Goal: Transaction & Acquisition: Purchase product/service

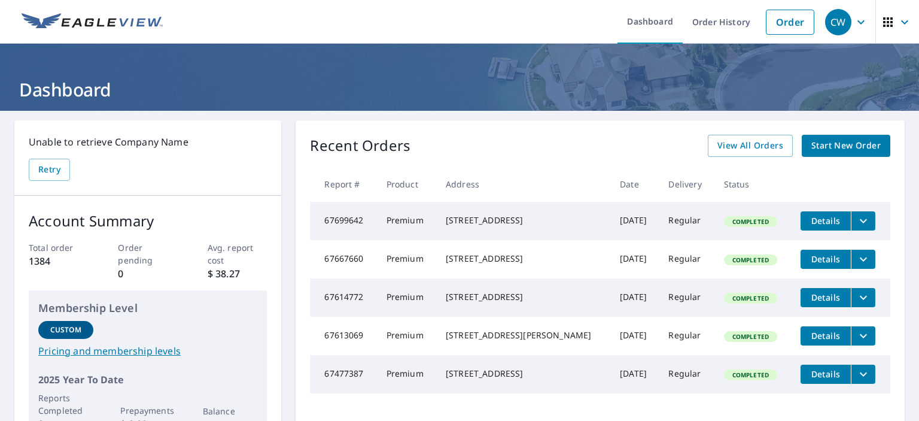
click at [857, 146] on span "Start New Order" at bounding box center [846, 145] width 69 height 15
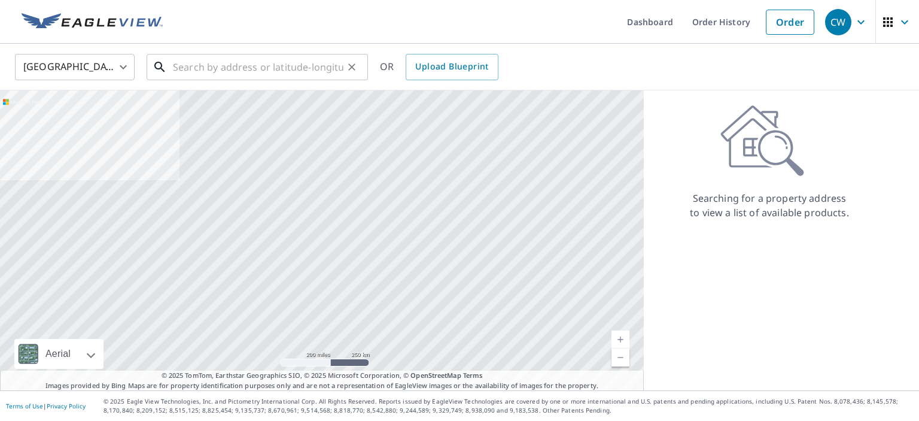
click at [279, 63] on input "text" at bounding box center [258, 67] width 171 height 34
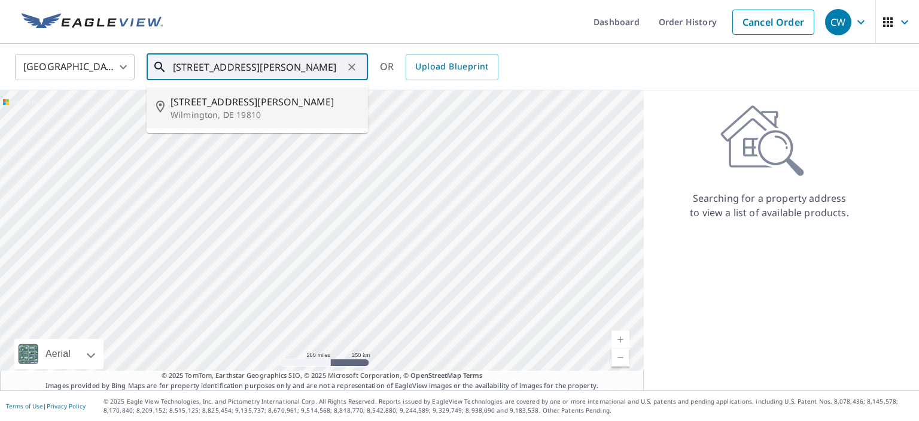
click at [251, 108] on div "[STREET_ADDRESS][PERSON_NAME]" at bounding box center [265, 108] width 188 height 26
type input "[STREET_ADDRESS][PERSON_NAME]"
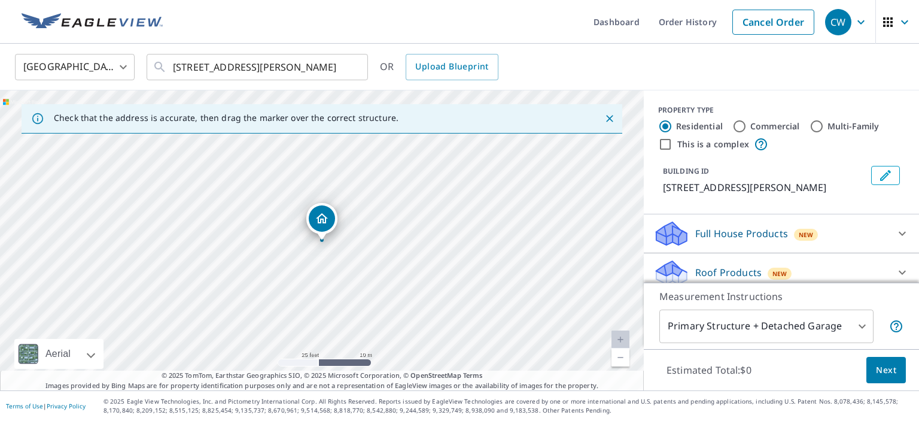
drag, startPoint x: 327, startPoint y: 237, endPoint x: 349, endPoint y: 315, distance: 81.3
click at [349, 315] on div "[STREET_ADDRESS][PERSON_NAME]" at bounding box center [322, 240] width 644 height 300
click at [729, 233] on p "Full House Products" at bounding box center [742, 233] width 93 height 14
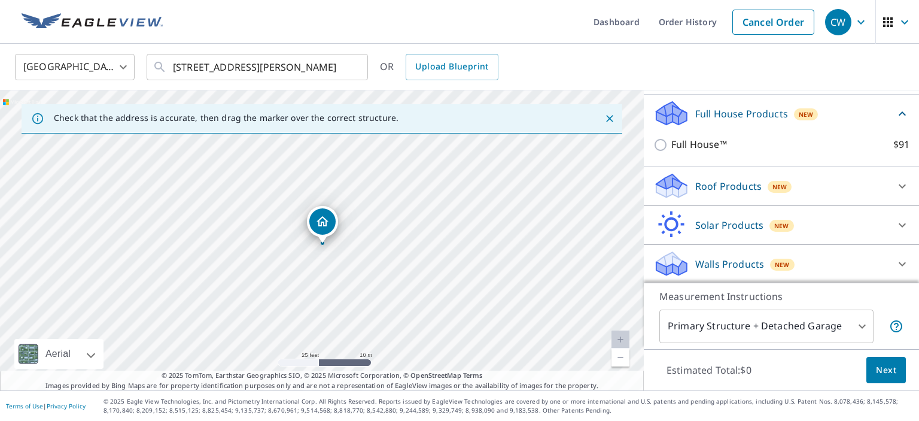
click at [710, 176] on div "Roof Products New" at bounding box center [771, 186] width 235 height 28
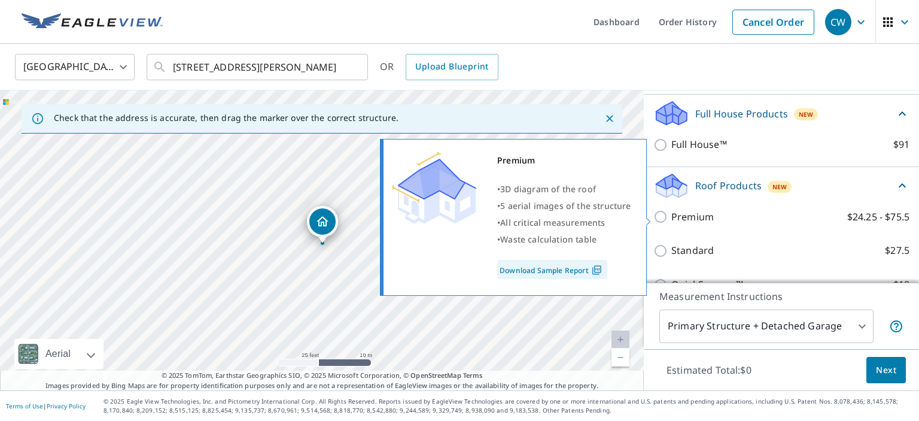
click at [663, 216] on input "Premium $24.25 - $75.5" at bounding box center [663, 217] width 18 height 14
checkbox input "true"
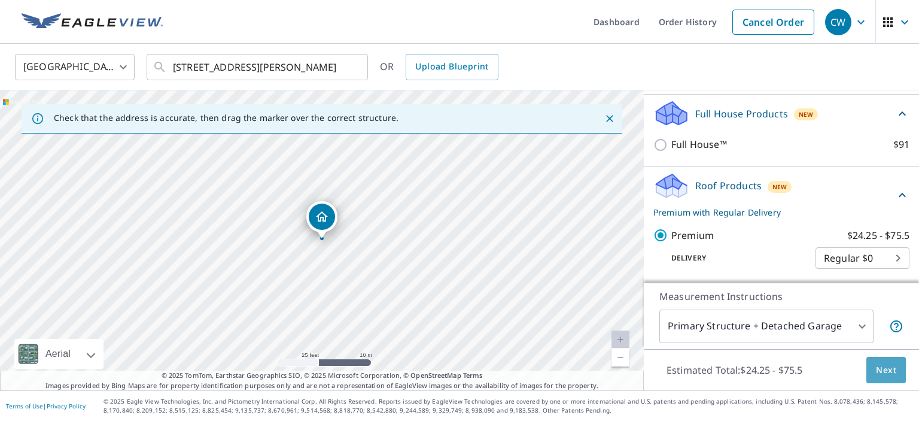
click at [880, 372] on span "Next" at bounding box center [886, 370] width 20 height 15
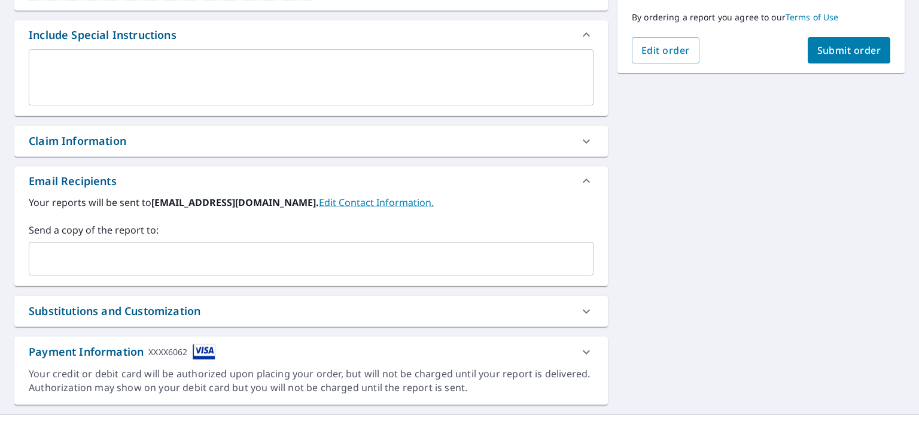
scroll to position [310, 0]
click at [84, 258] on input "text" at bounding box center [302, 257] width 536 height 23
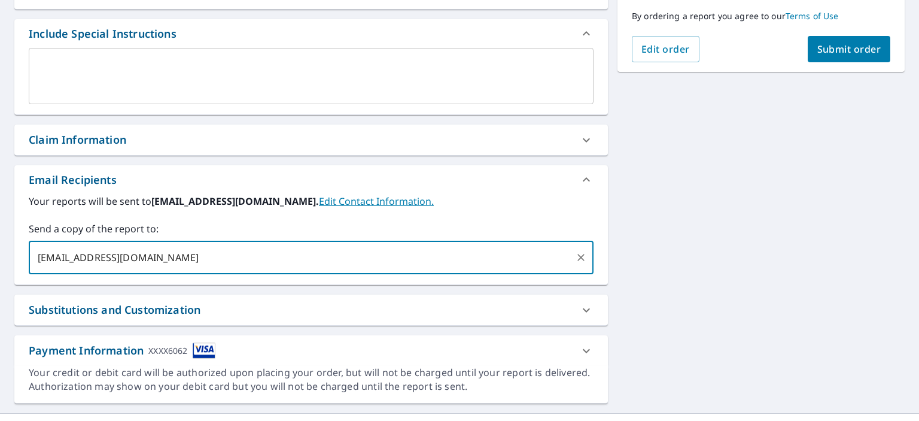
type input "[EMAIL_ADDRESS][DOMAIN_NAME]"
click at [846, 42] on span "Submit order" at bounding box center [850, 48] width 64 height 13
checkbox input "true"
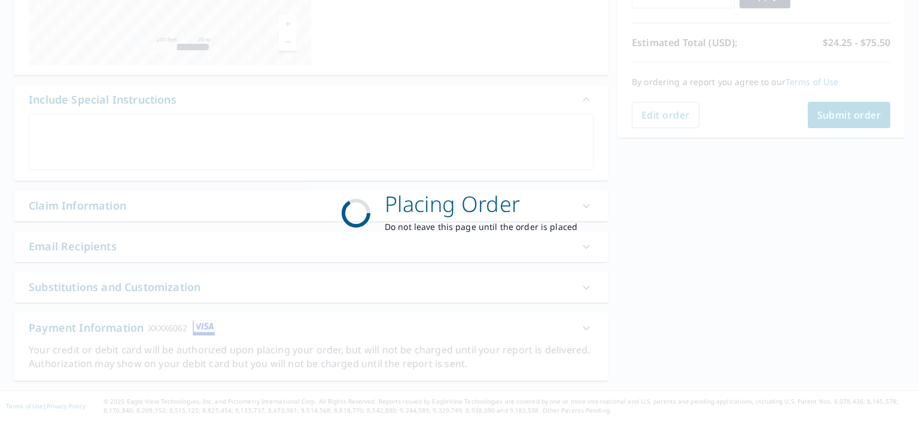
scroll to position [243, 0]
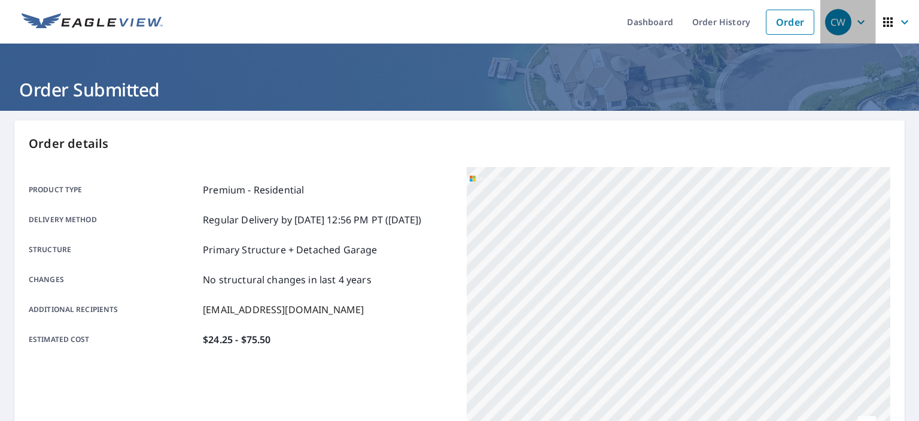
click at [858, 17] on icon "button" at bounding box center [861, 22] width 14 height 14
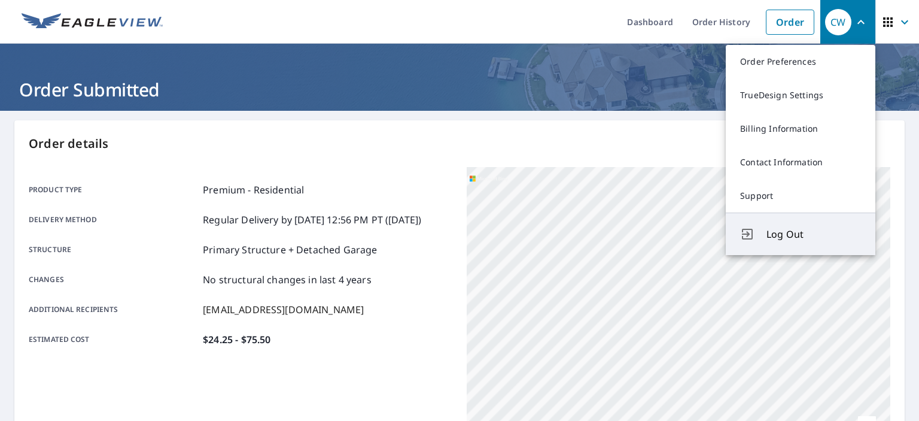
click at [775, 238] on span "Log Out" at bounding box center [814, 234] width 95 height 14
